Goal: Task Accomplishment & Management: Complete application form

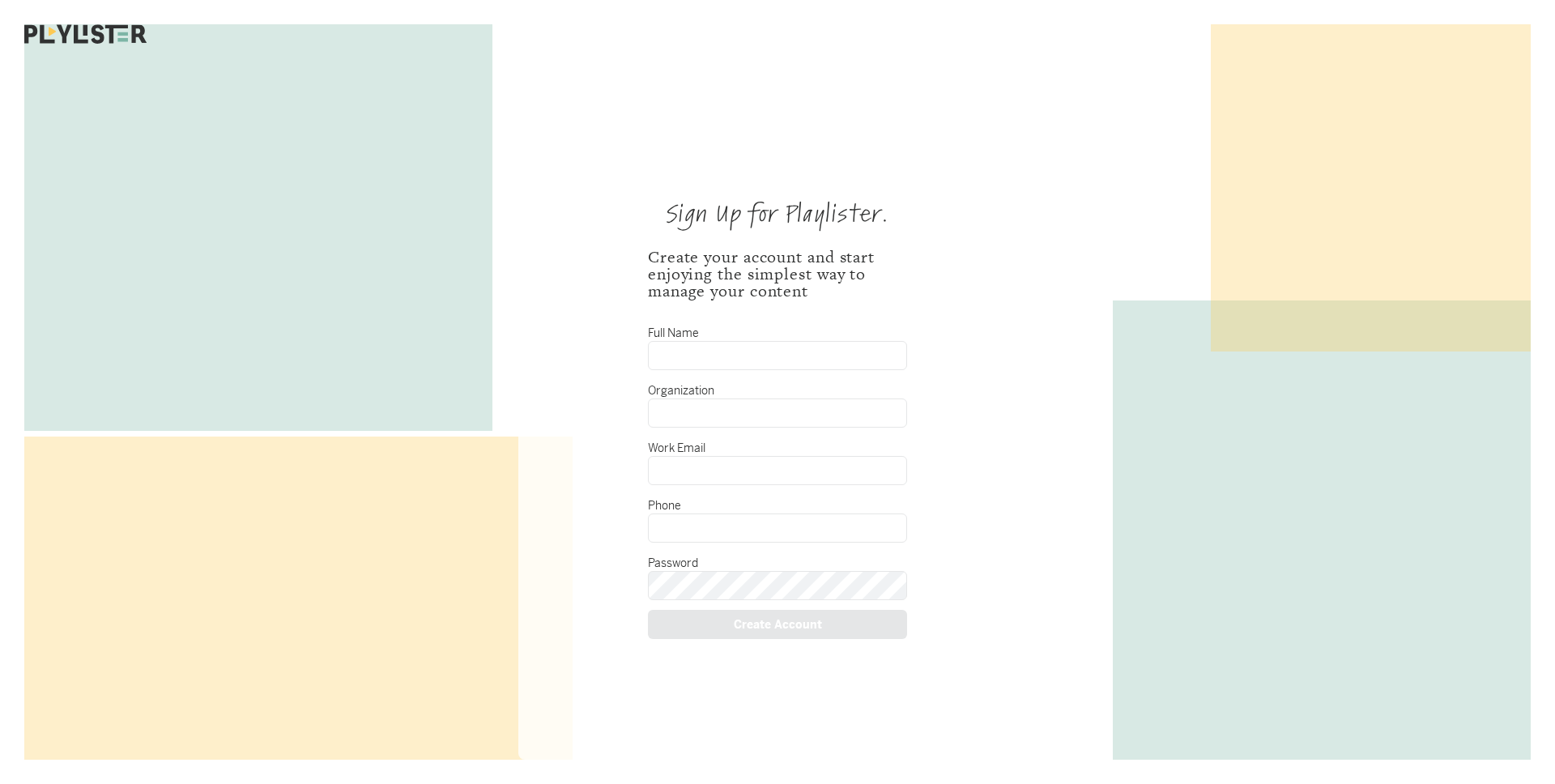
click at [787, 348] on input "Full Name" at bounding box center [777, 355] width 259 height 30
type input "[PERSON_NAME]"
type input "[DEMOGRAPHIC_DATA]"
type input "7087171225"
click at [692, 355] on input "[PERSON_NAME]" at bounding box center [777, 355] width 259 height 30
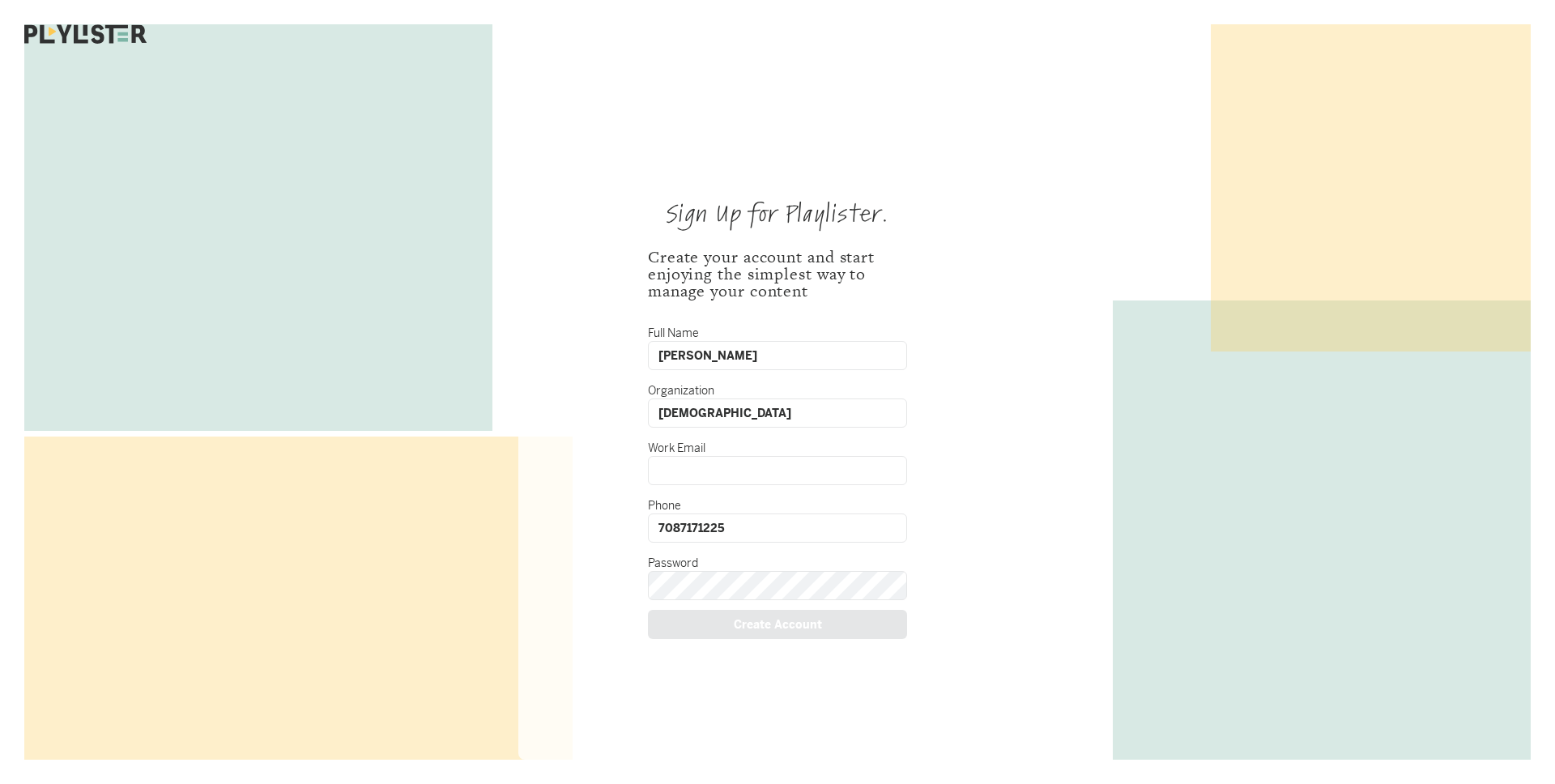
type input "[PERSON_NAME]"
click at [698, 475] on input "Work Email" at bounding box center [777, 471] width 259 height 30
type input "r"
type input "[EMAIL_ADDRESS][DOMAIN_NAME]"
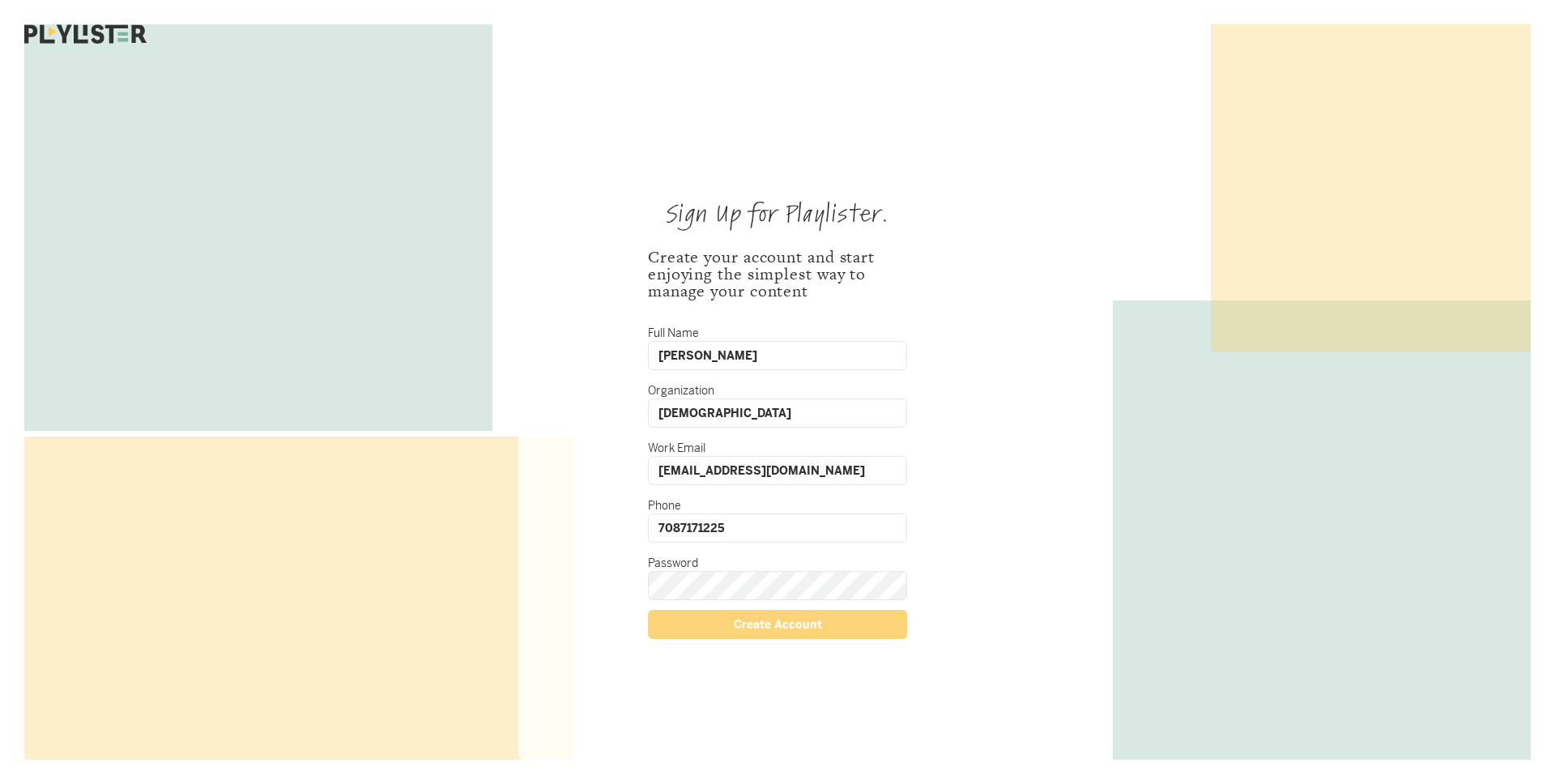
click at [738, 616] on div "Create Account" at bounding box center [777, 625] width 259 height 30
